Goal: Task Accomplishment & Management: Manage account settings

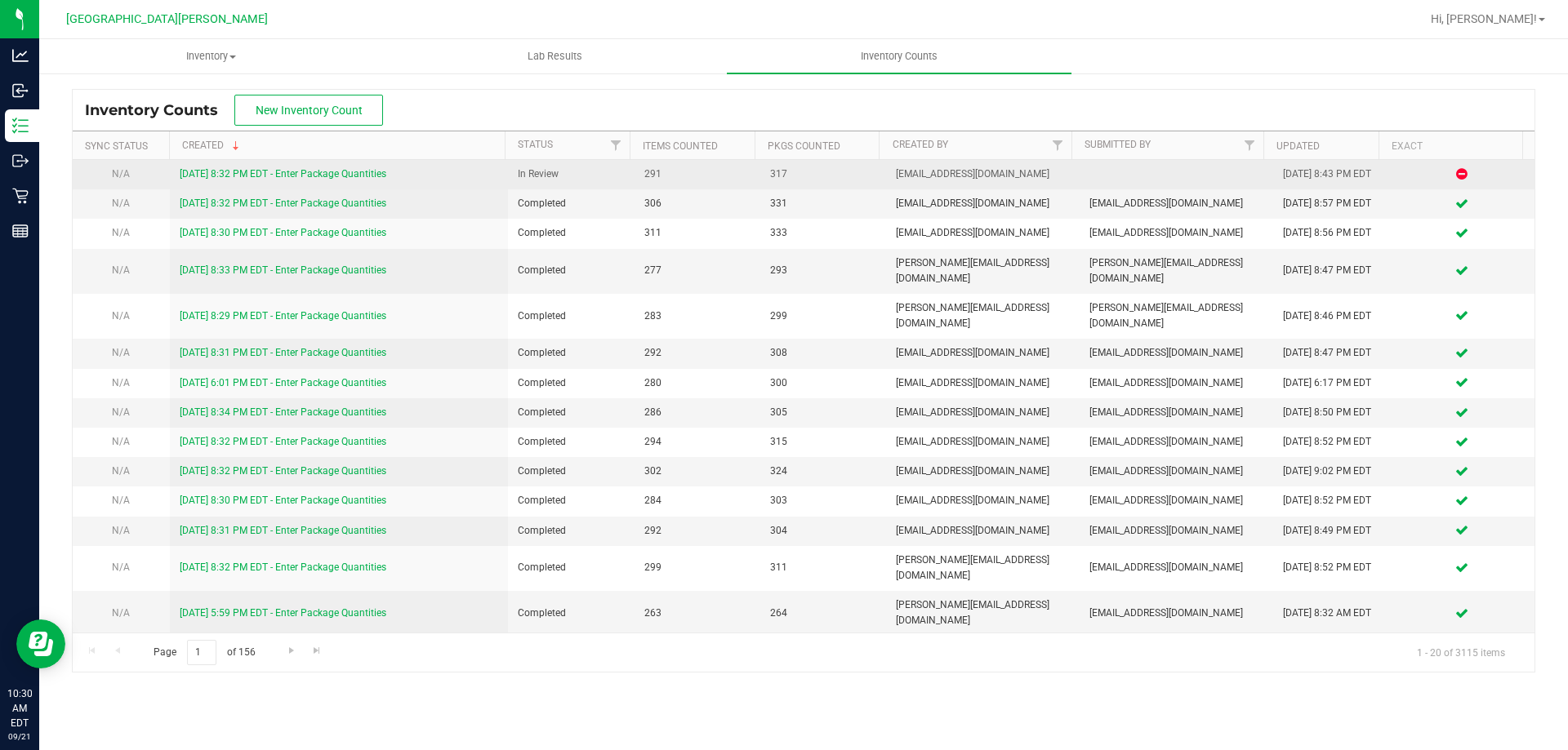
click at [335, 179] on link "[DATE] 8:32 PM EDT - Enter Package Quantities" at bounding box center [282, 174] width 206 height 12
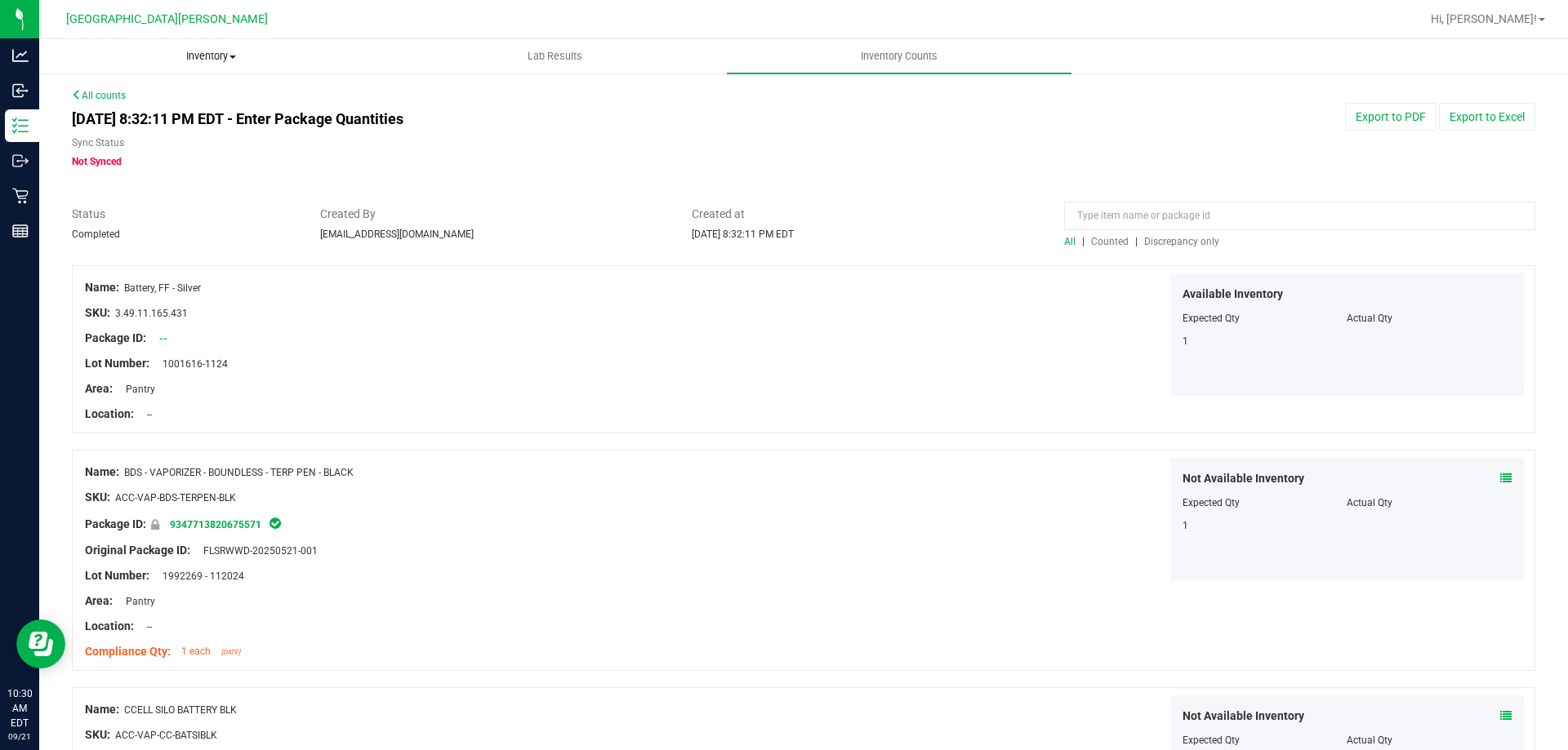
click at [200, 45] on uib-tab-heading "Inventory All packages All inventory Waste log Create inventory" at bounding box center [210, 55] width 342 height 32
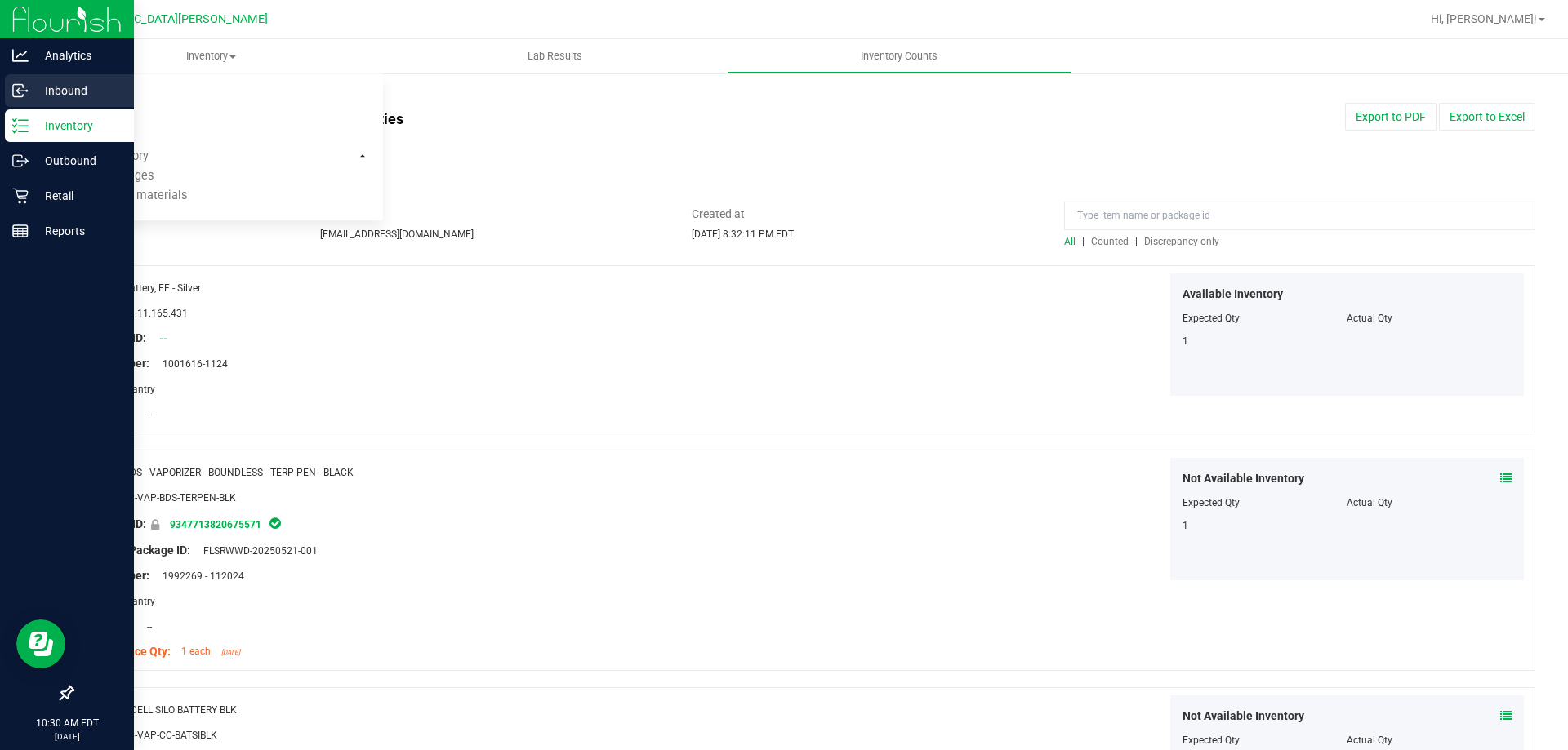
click at [73, 83] on p "Inbound" at bounding box center [78, 91] width 98 height 20
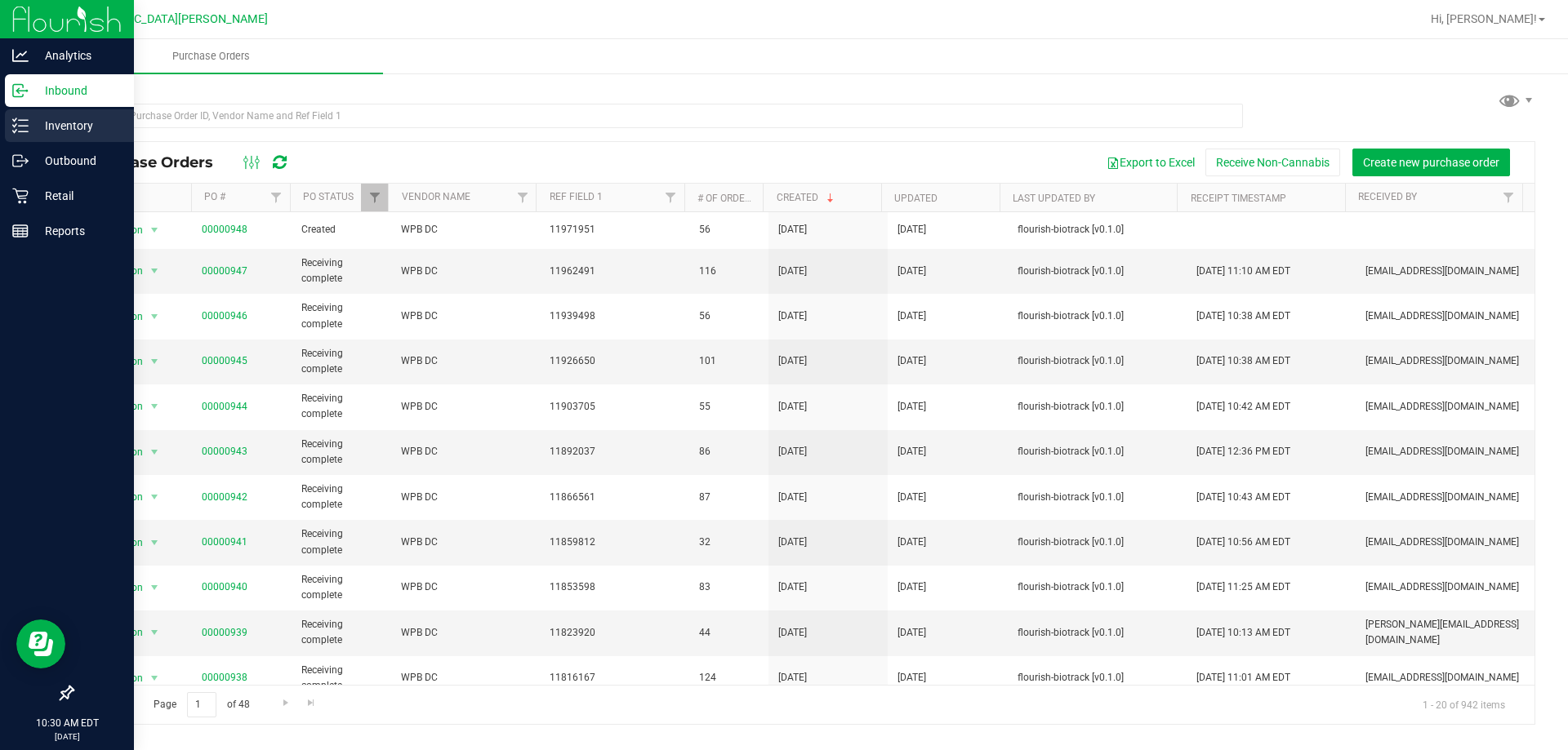
click at [84, 128] on p "Inventory" at bounding box center [78, 126] width 98 height 20
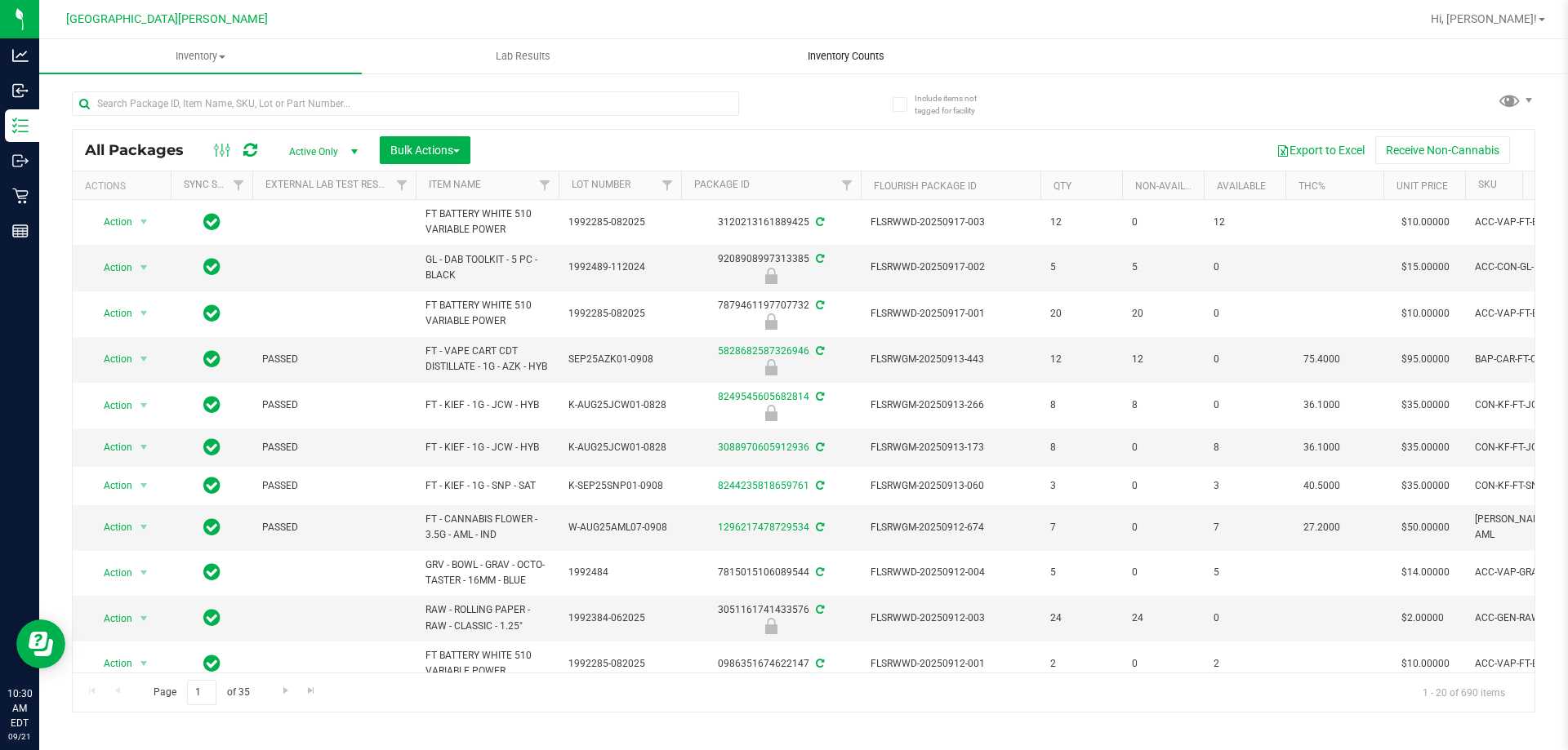
click at [822, 62] on span "Inventory Counts" at bounding box center [846, 56] width 121 height 15
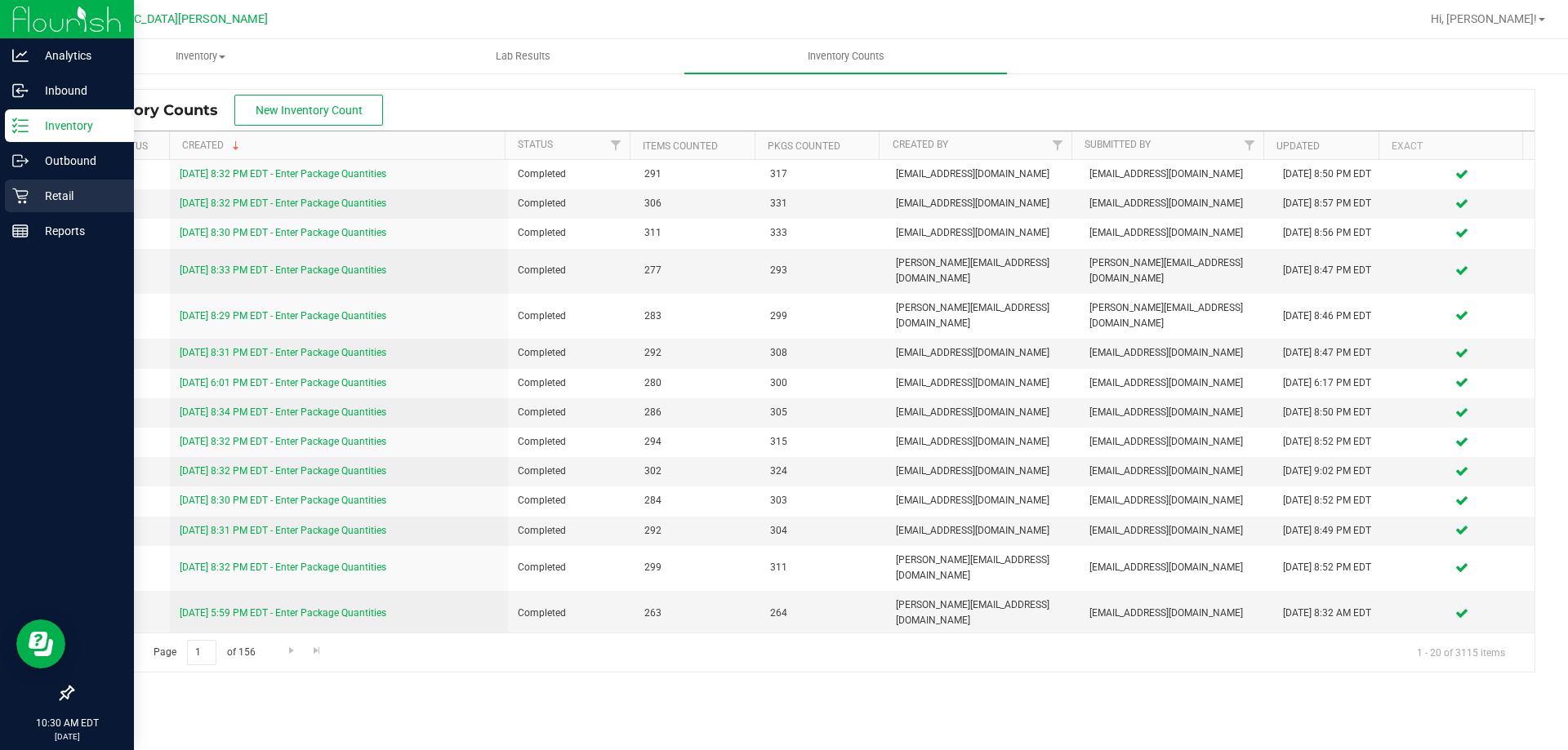
click at [53, 195] on p "Retail" at bounding box center [78, 196] width 98 height 20
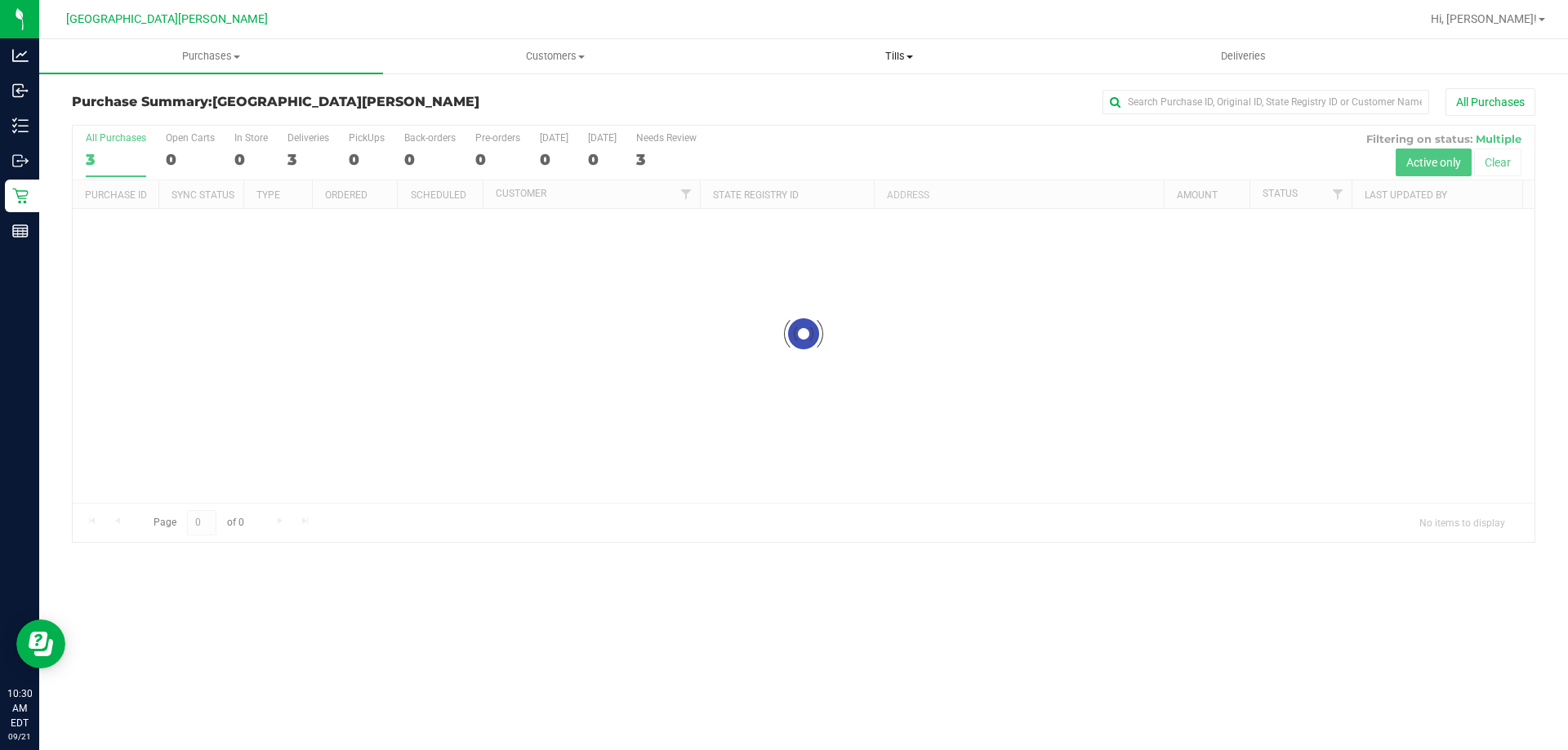
click at [900, 55] on span "Tills" at bounding box center [898, 56] width 342 height 15
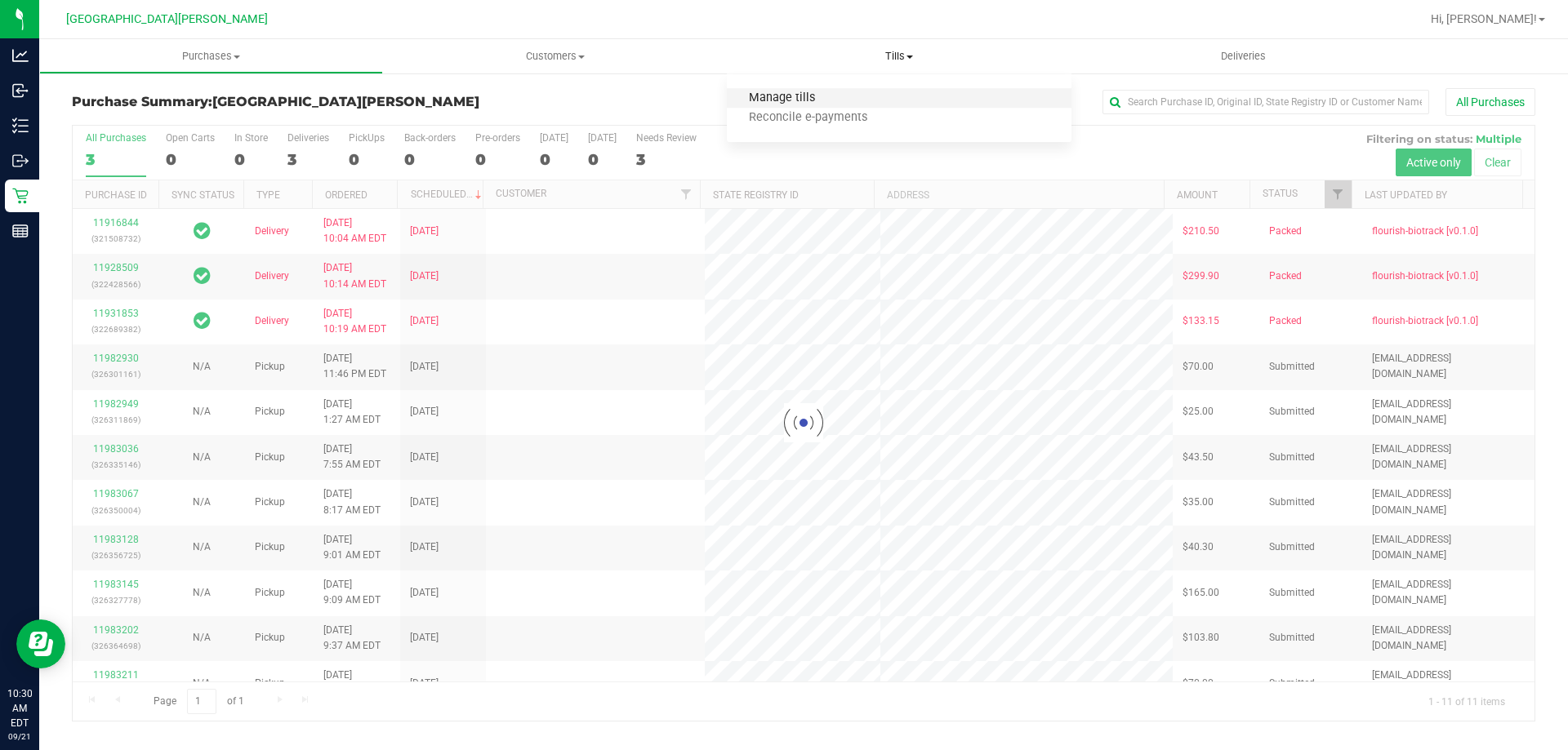
click at [781, 99] on span "Manage tills" at bounding box center [781, 98] width 110 height 14
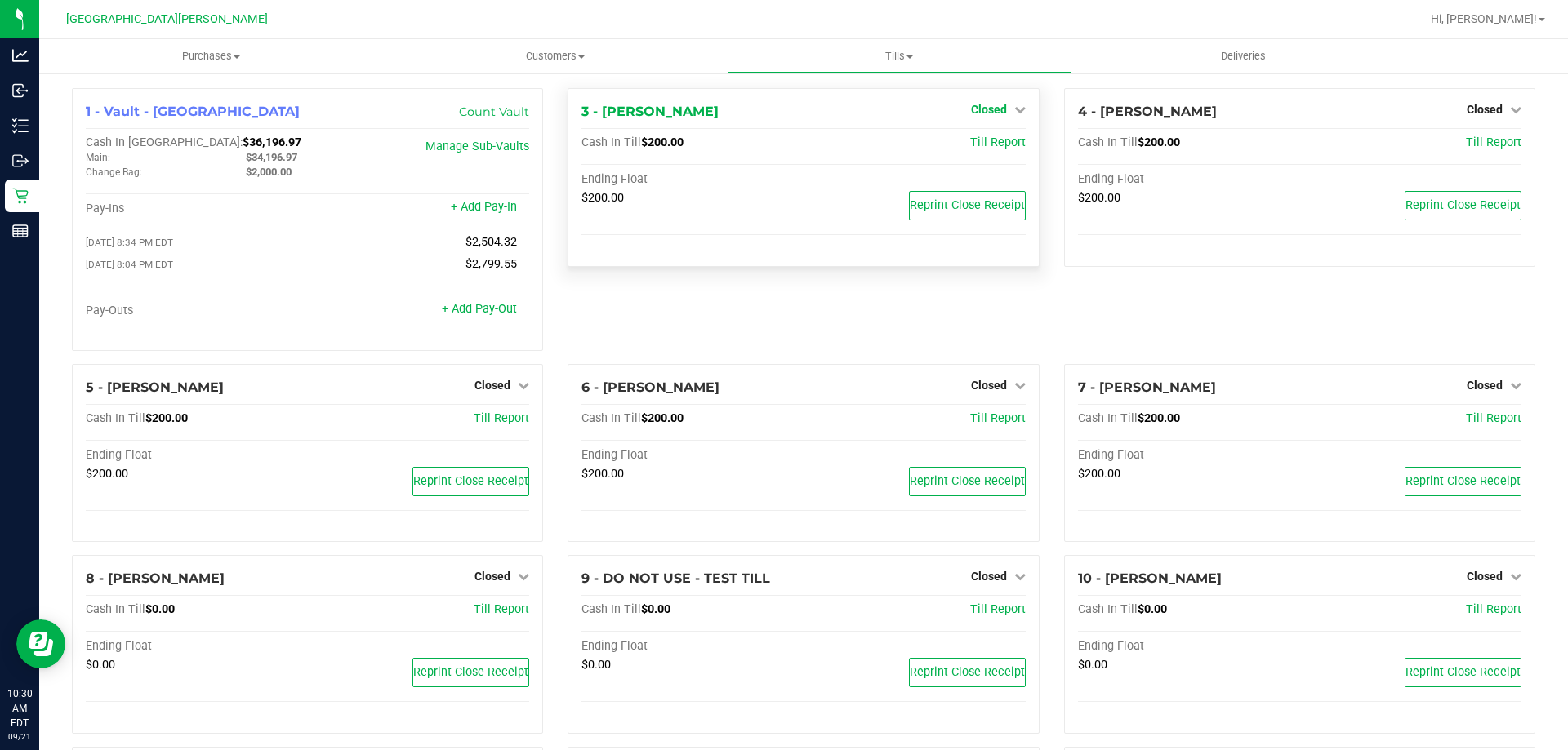
click at [985, 108] on span "Closed" at bounding box center [988, 109] width 36 height 13
click at [979, 142] on link "Open Till" at bounding box center [988, 144] width 43 height 13
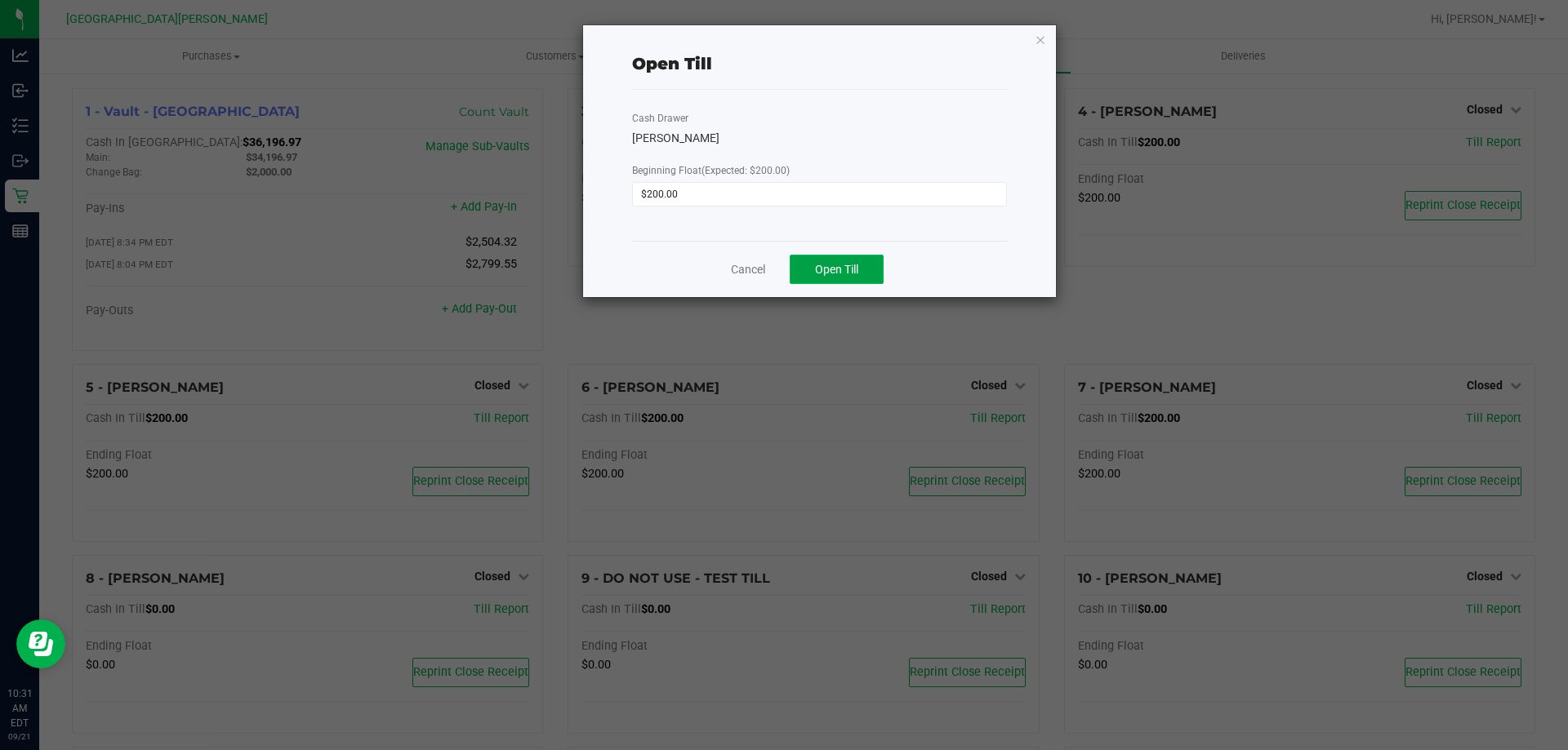
click at [837, 280] on button "Open Till" at bounding box center [836, 269] width 94 height 29
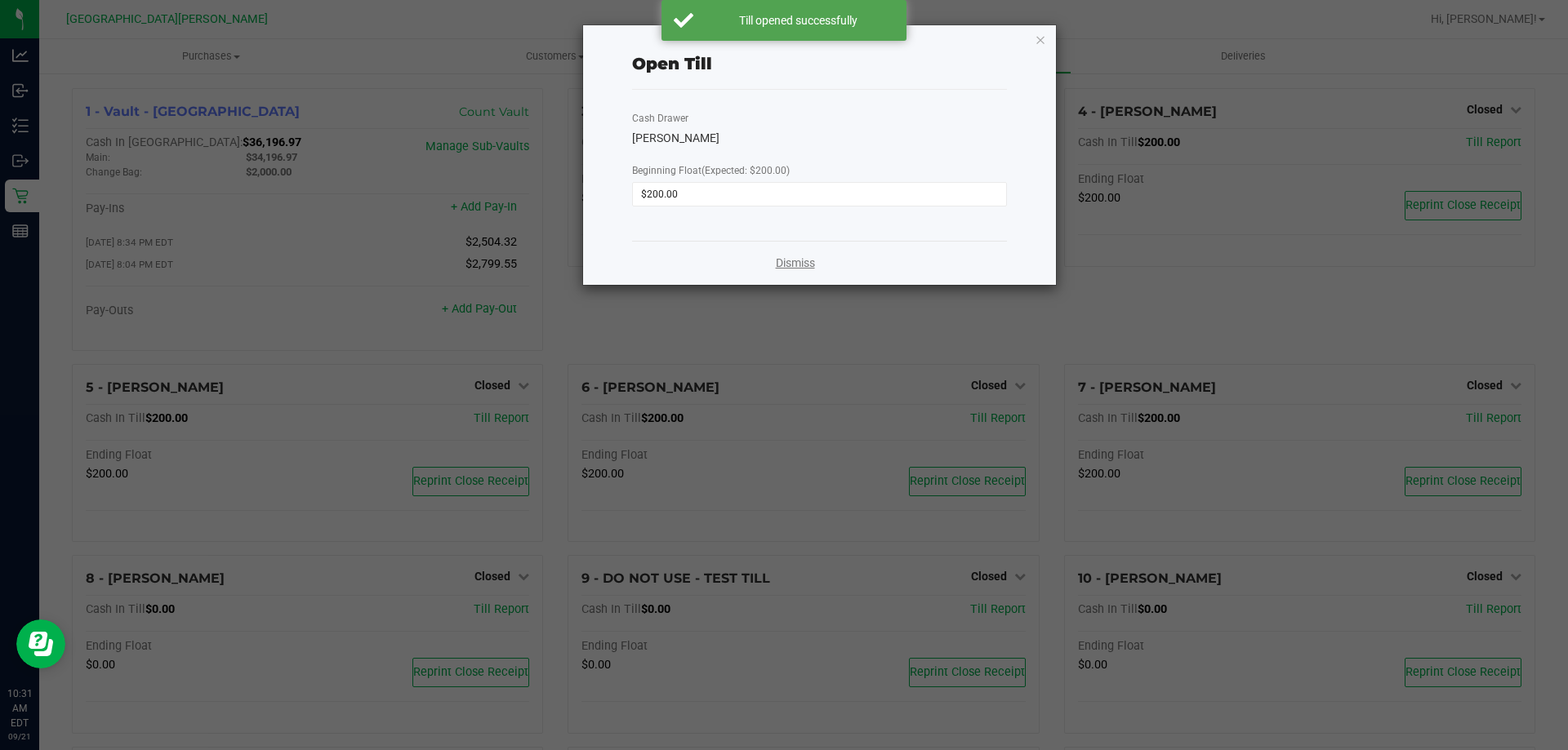
click at [794, 265] on link "Dismiss" at bounding box center [794, 263] width 39 height 17
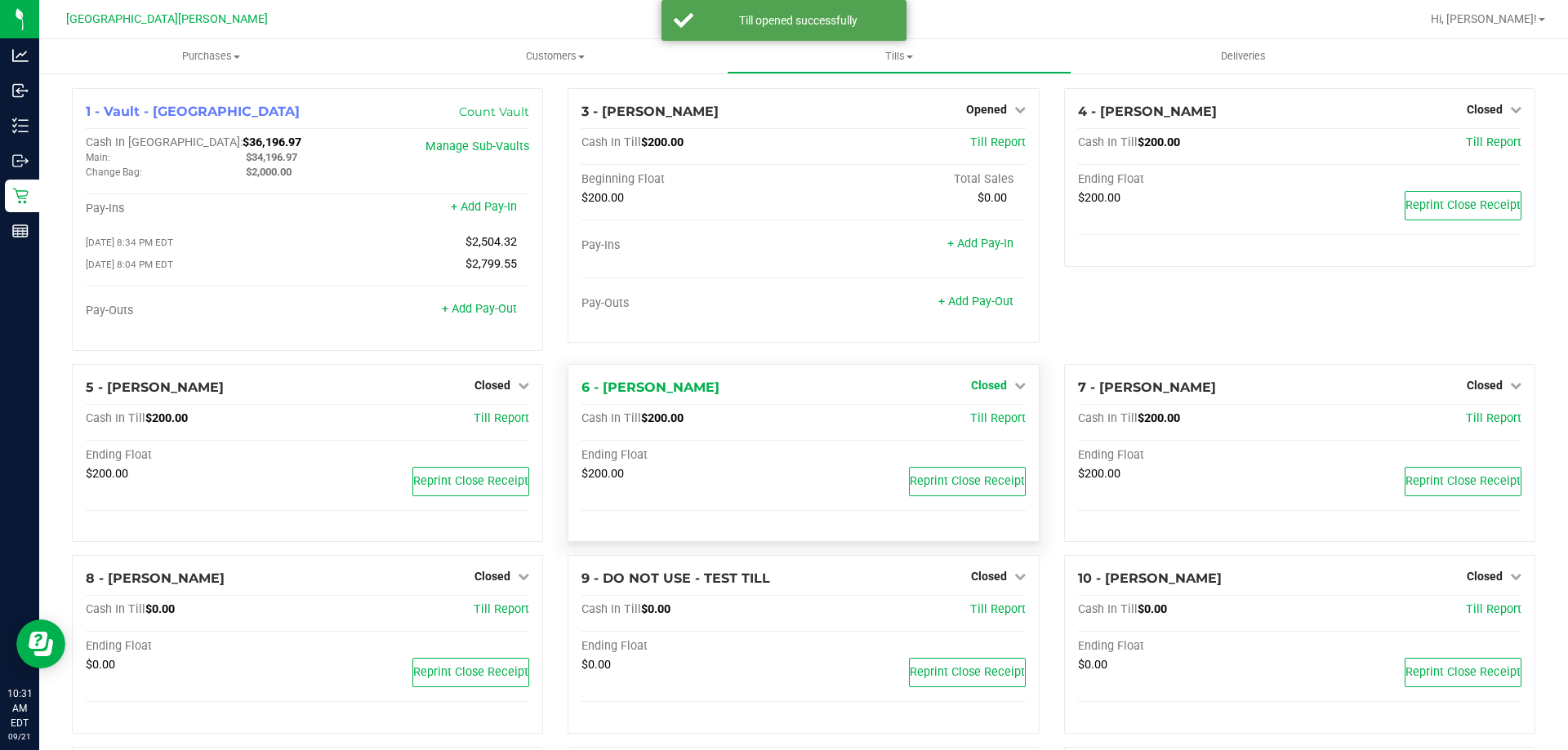
click at [980, 385] on span "Closed" at bounding box center [988, 385] width 36 height 13
click at [978, 422] on link "Open Till" at bounding box center [988, 419] width 43 height 13
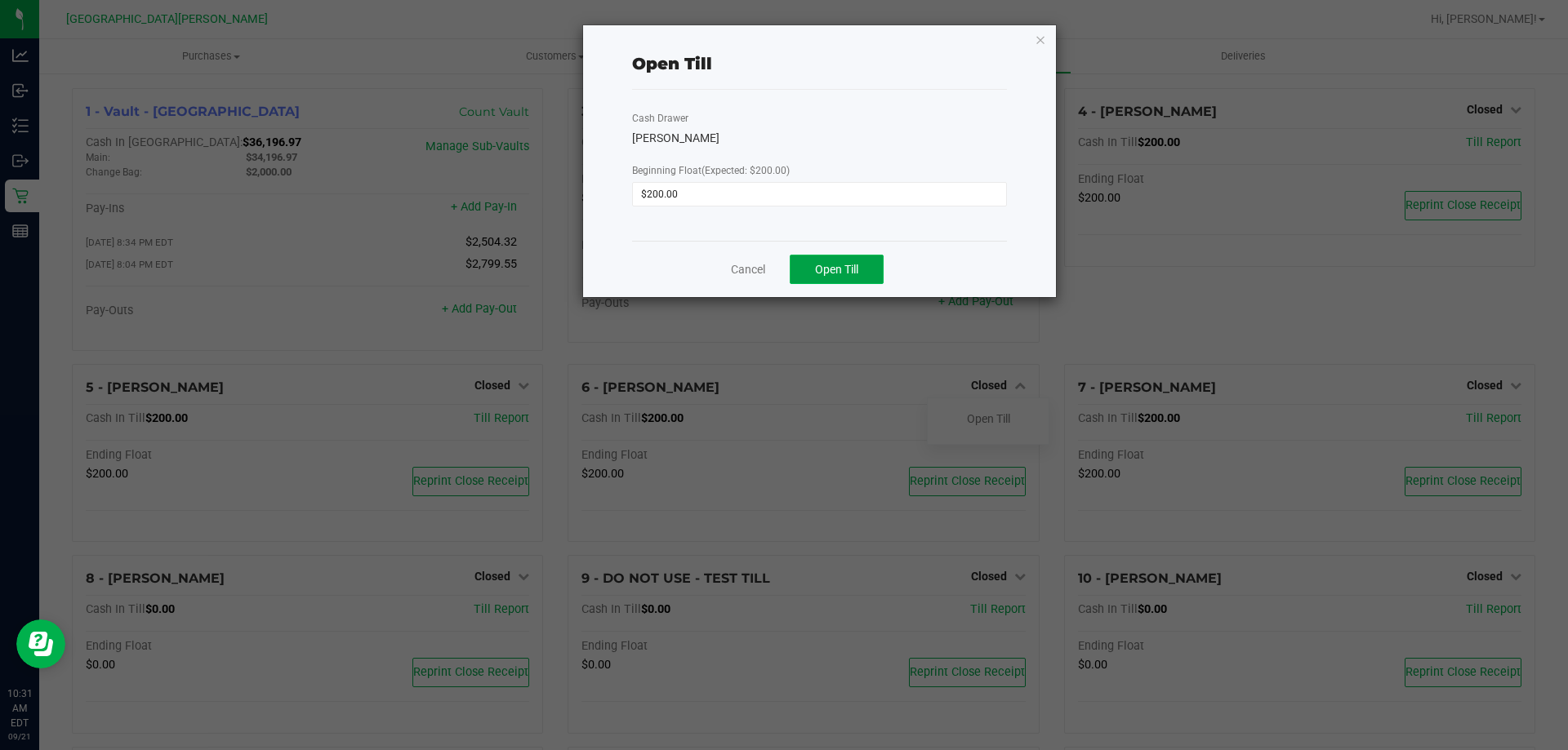
click at [839, 267] on span "Open Till" at bounding box center [837, 269] width 43 height 13
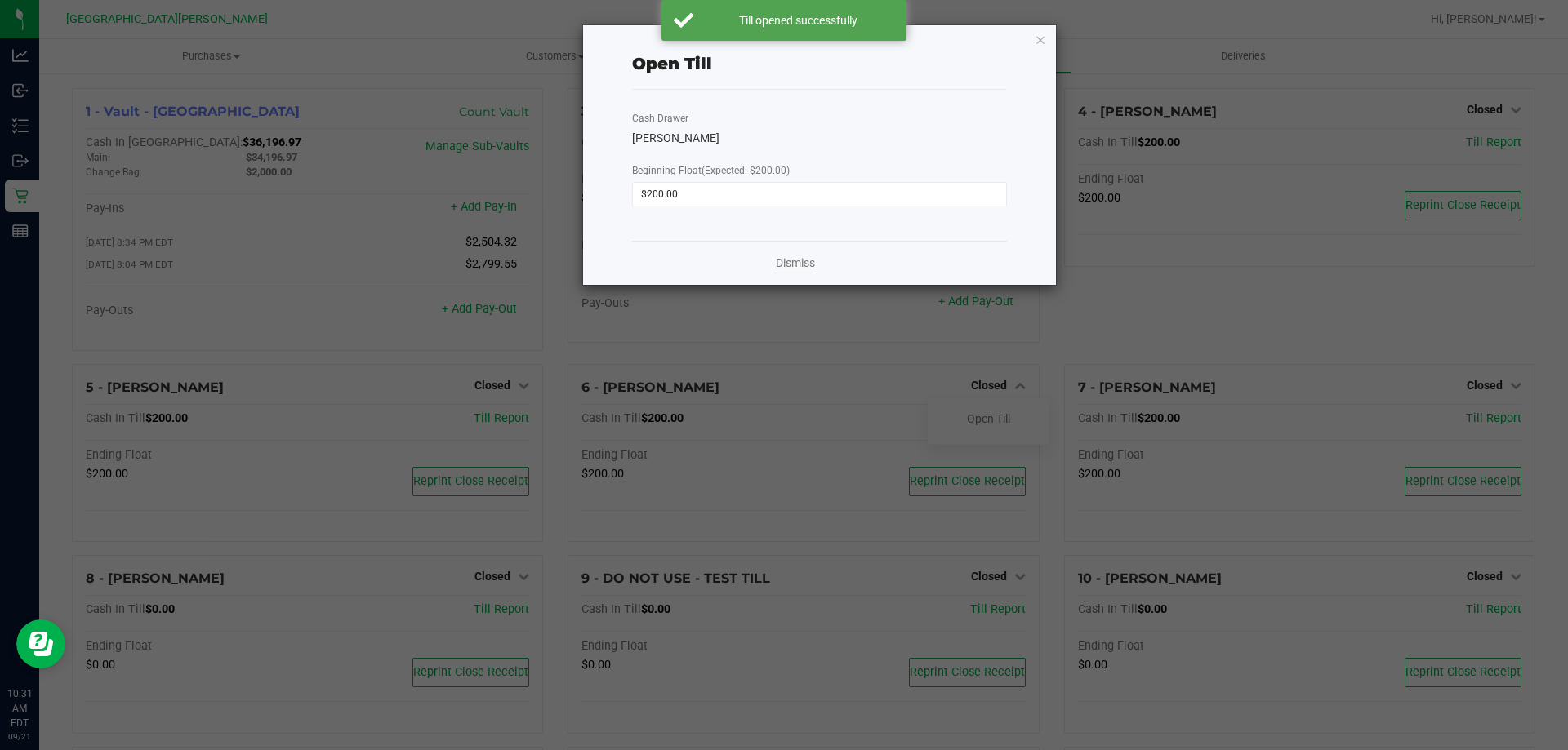
click at [781, 270] on link "Dismiss" at bounding box center [794, 263] width 39 height 17
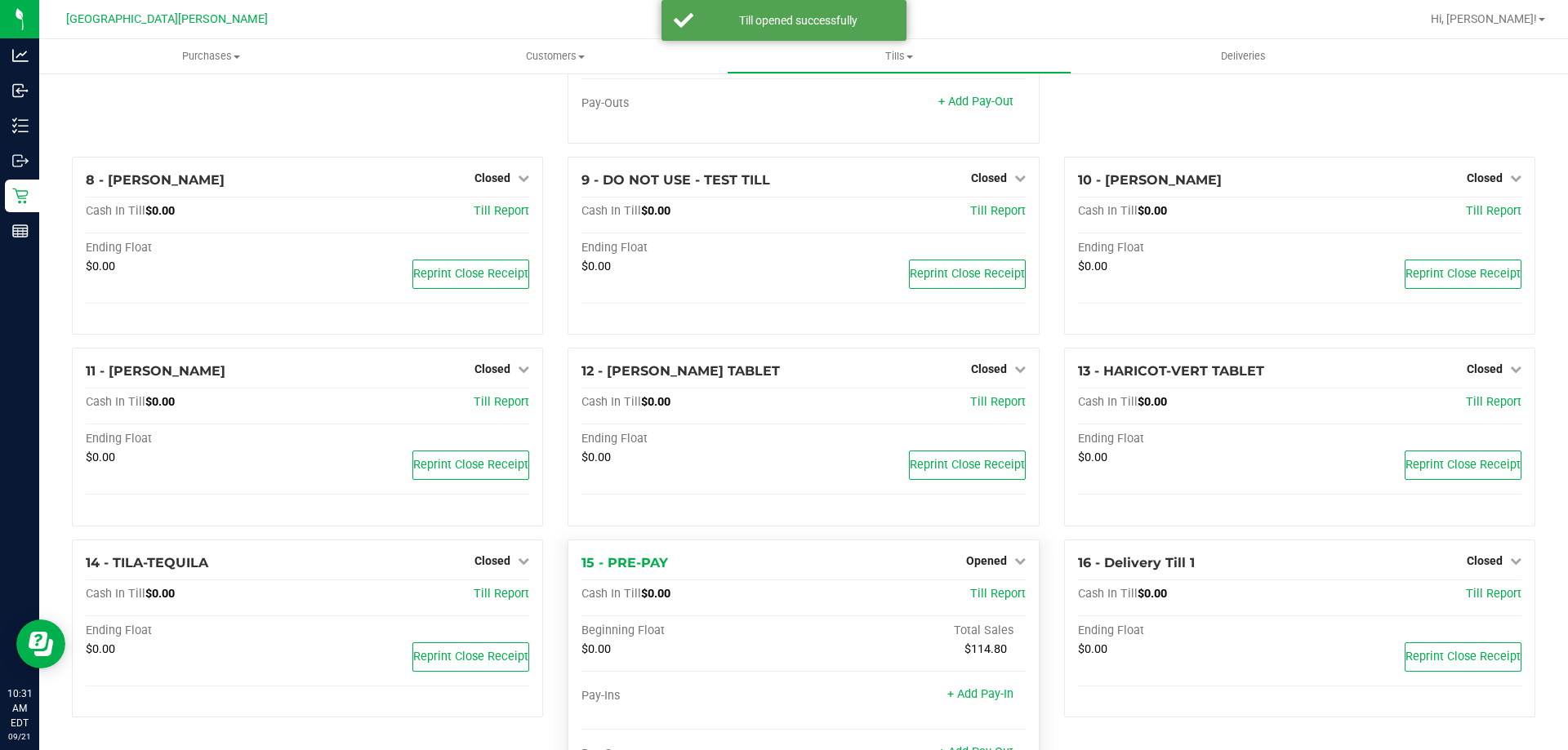
scroll to position [551, 0]
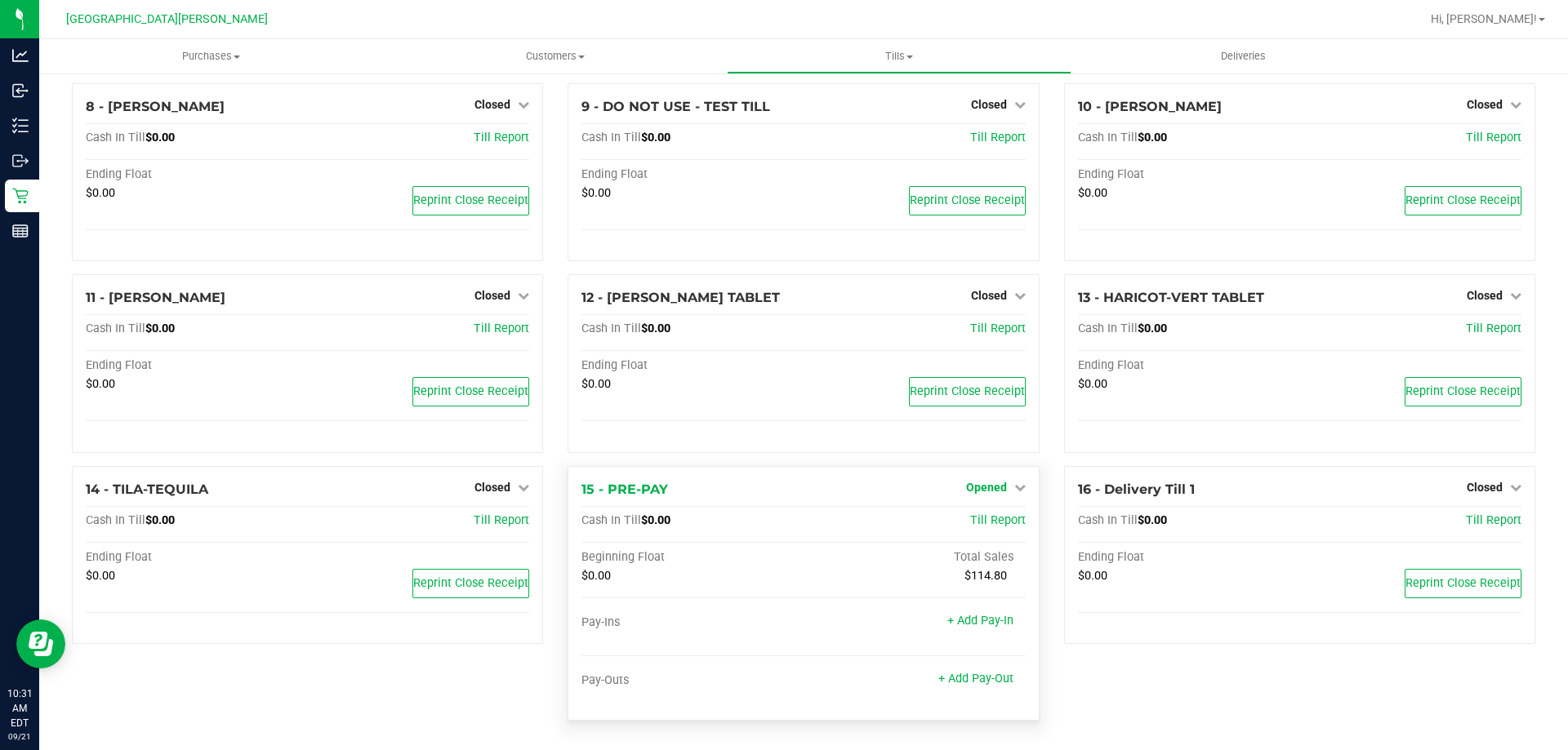
click at [984, 486] on span "Opened" at bounding box center [986, 488] width 41 height 13
click at [985, 522] on link "Close Till" at bounding box center [987, 521] width 44 height 13
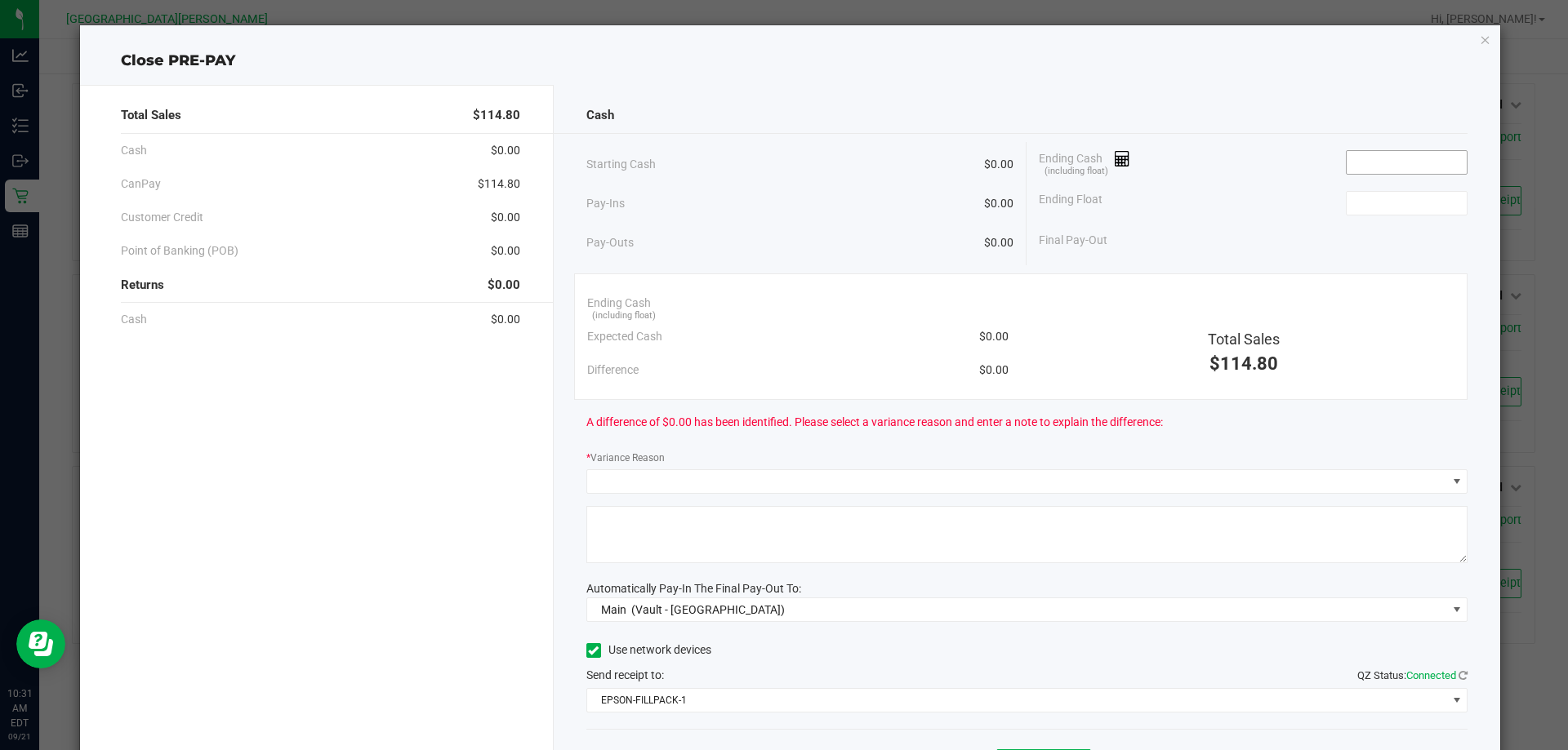
click at [1434, 158] on input at bounding box center [1406, 162] width 120 height 23
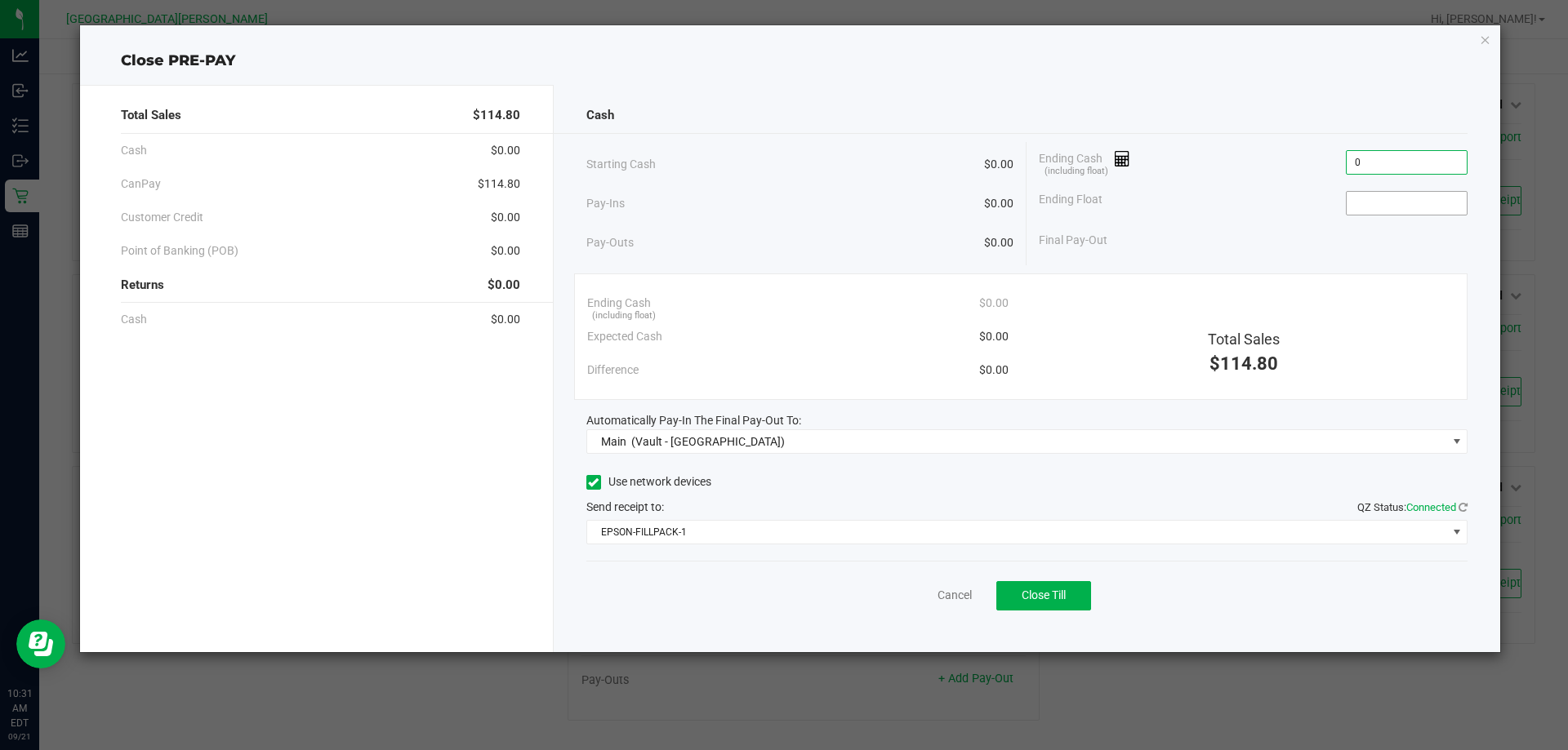
type input "$0.00"
click at [1430, 204] on input at bounding box center [1406, 204] width 120 height 23
type input "$0.00"
click at [1054, 598] on span "Close Till" at bounding box center [1043, 595] width 44 height 13
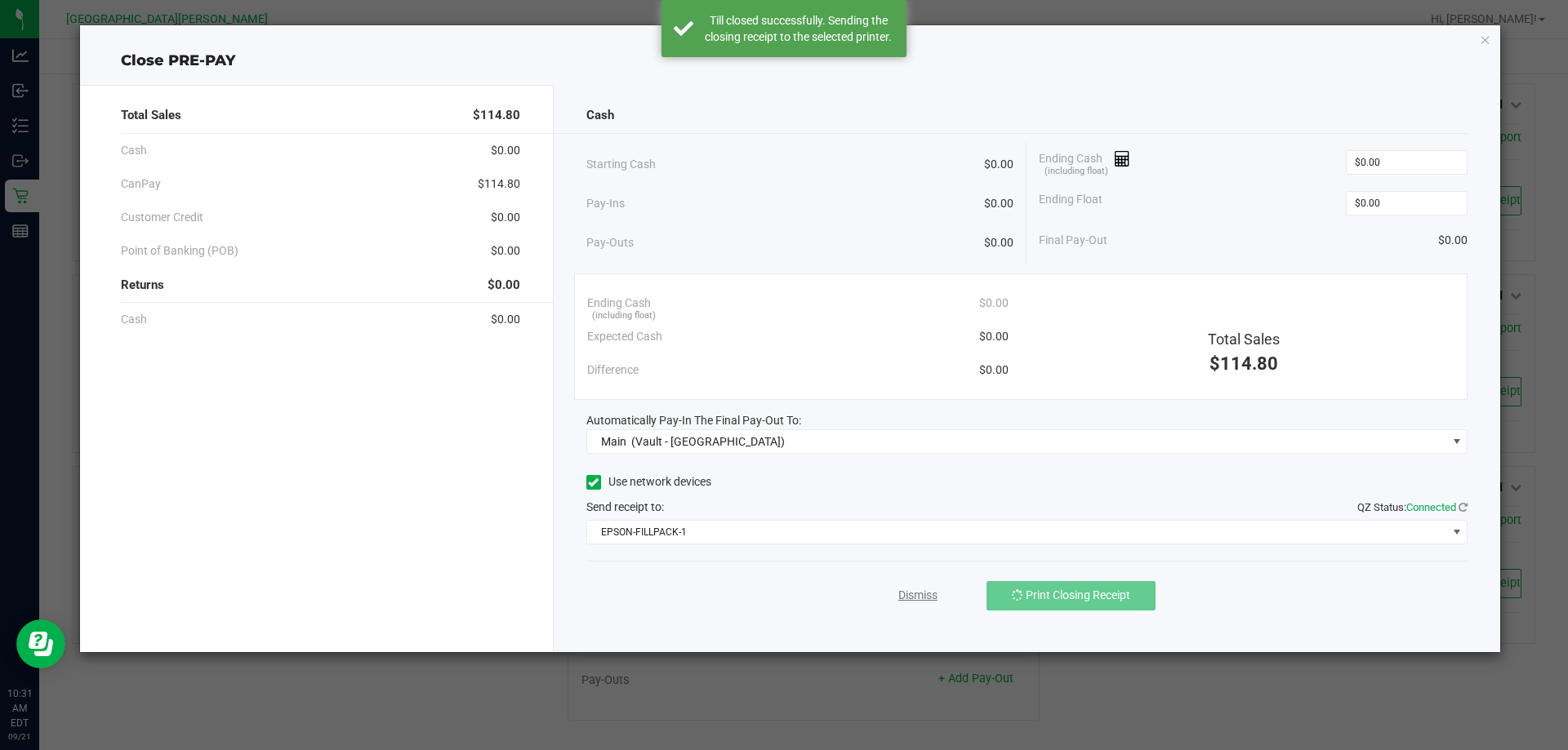
click at [913, 594] on link "Dismiss" at bounding box center [917, 595] width 39 height 17
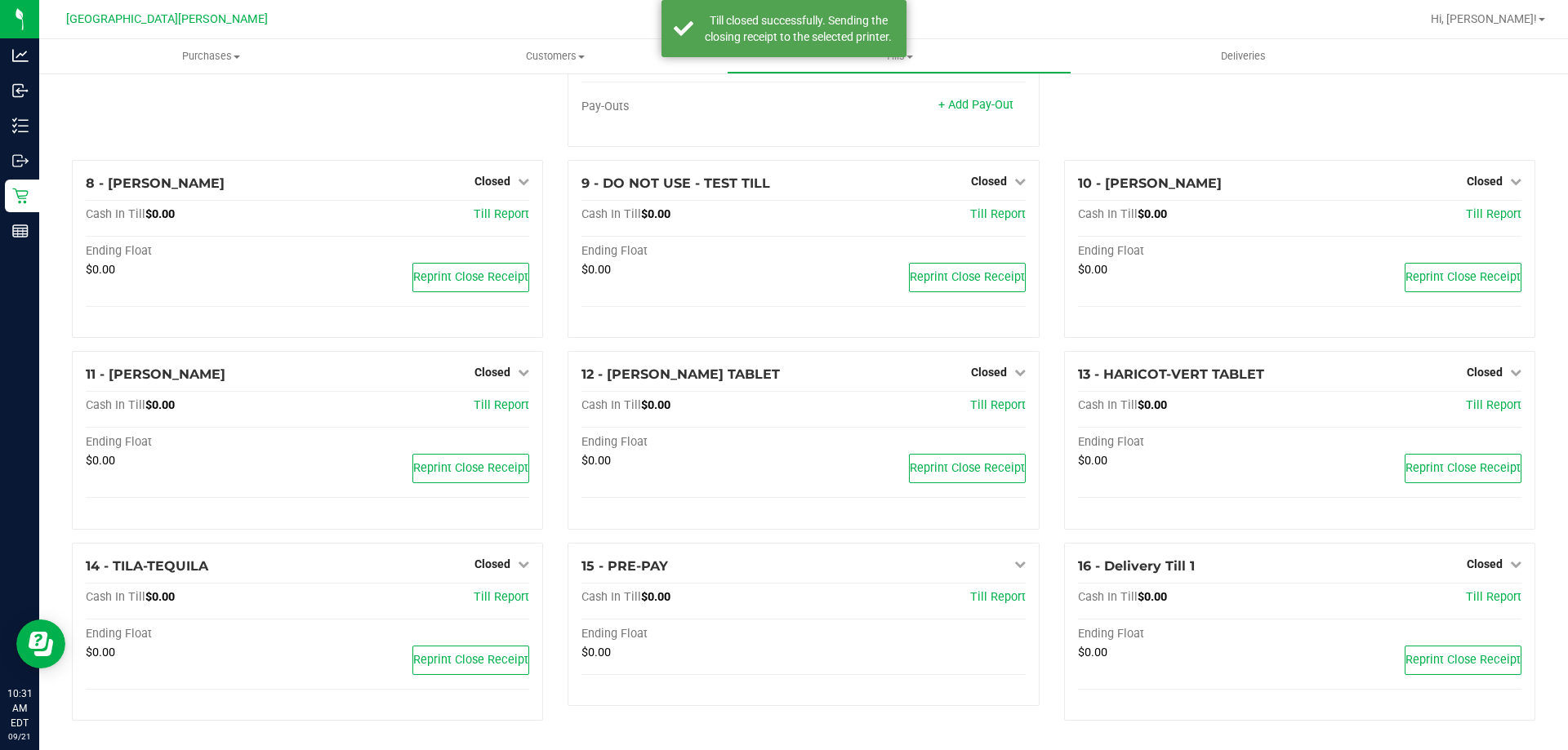
scroll to position [475, 0]
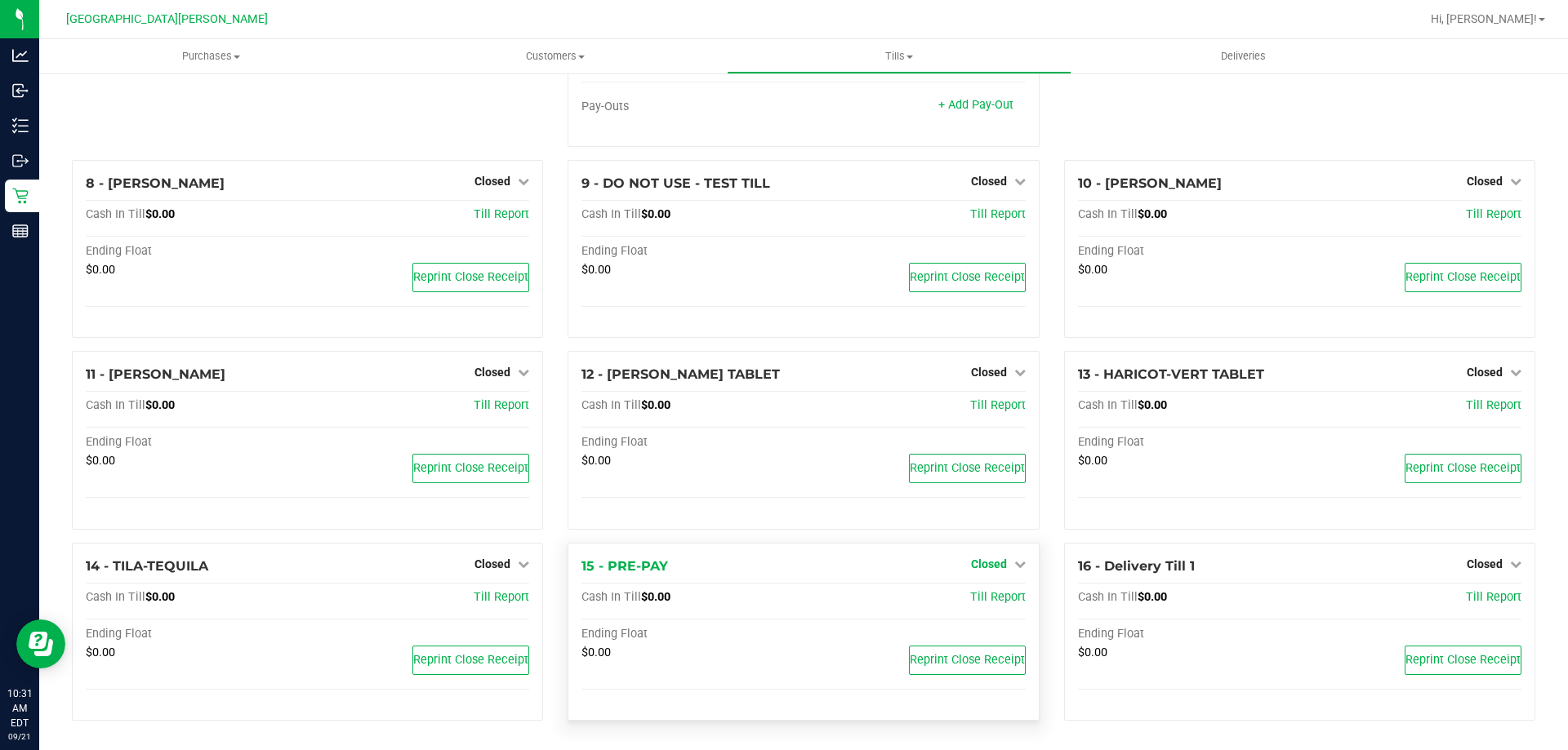
click at [990, 561] on span "Closed" at bounding box center [988, 564] width 36 height 13
click at [978, 594] on link "Open Till" at bounding box center [988, 598] width 43 height 13
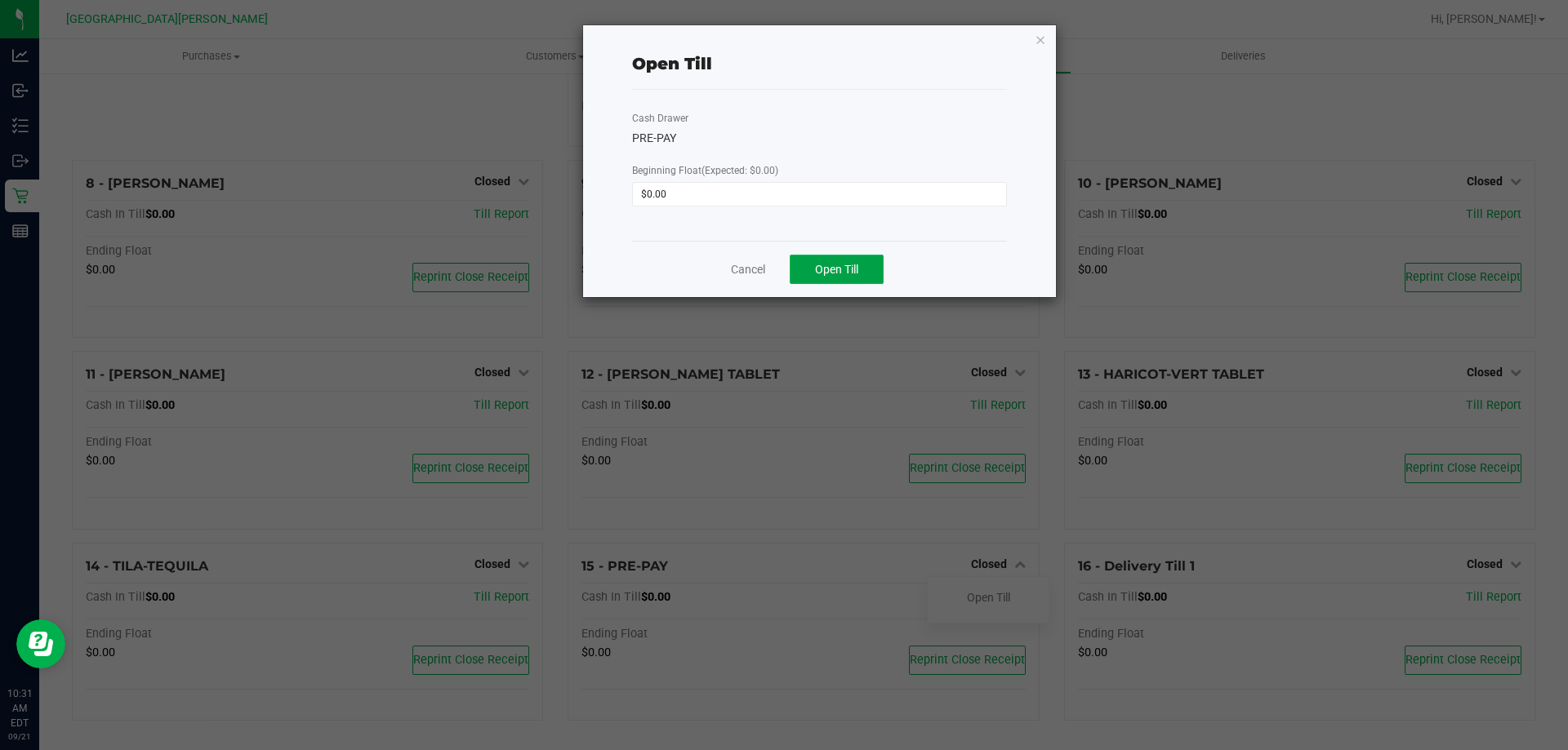
click at [841, 272] on span "Open Till" at bounding box center [837, 269] width 43 height 13
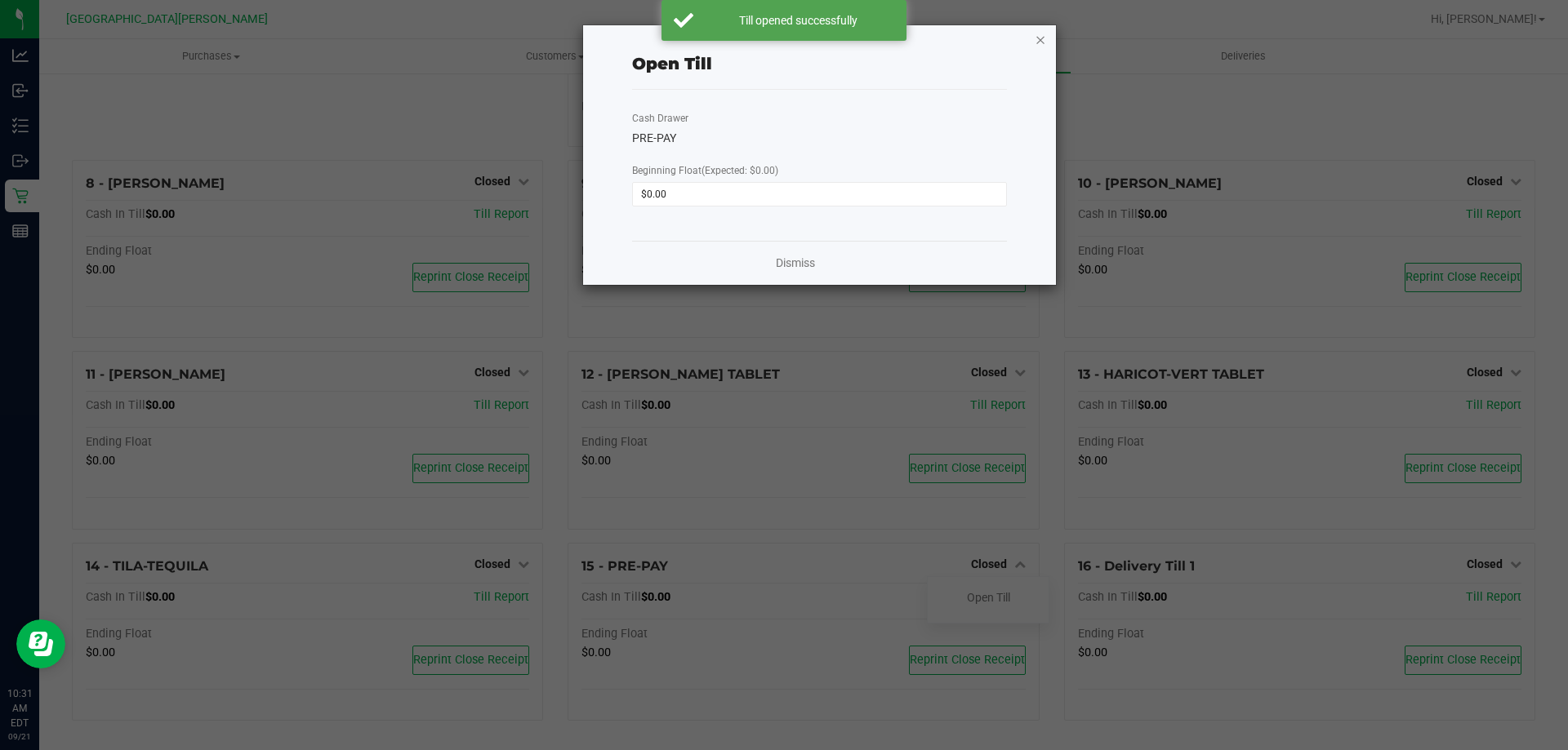
click at [1041, 44] on icon "button" at bounding box center [1040, 39] width 12 height 20
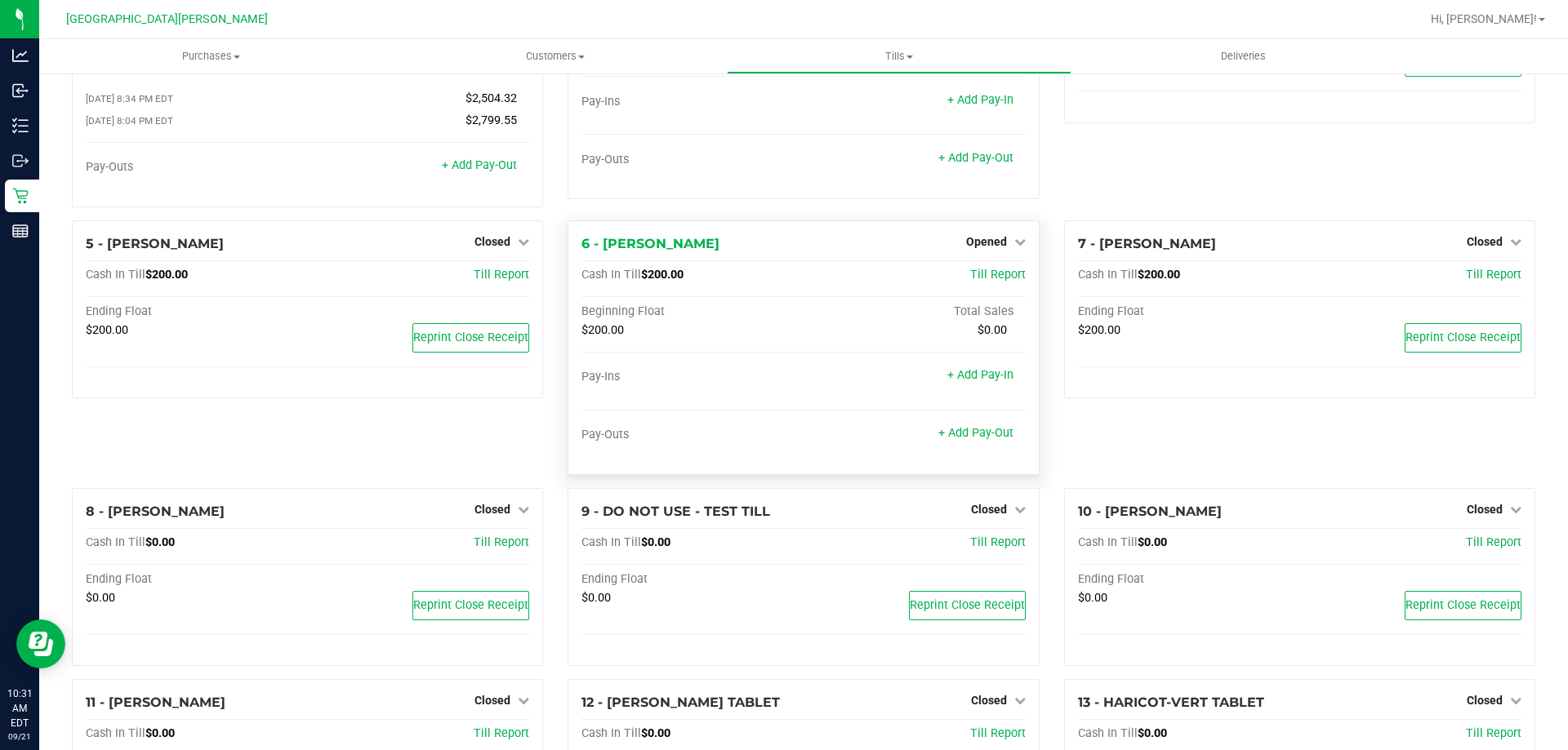
scroll to position [0, 0]
